Goal: Navigation & Orientation: Go to known website

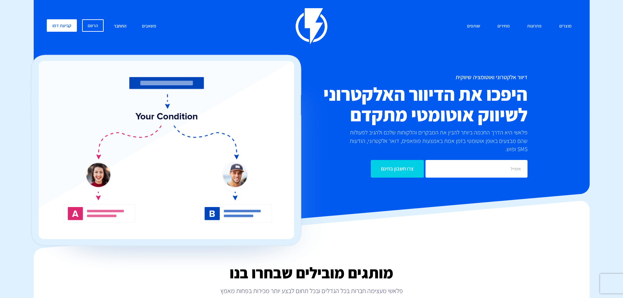
click at [119, 25] on link "התחבר" at bounding box center [120, 26] width 23 height 14
click at [122, 26] on link "התחבר" at bounding box center [120, 26] width 23 height 14
